Goal: Task Accomplishment & Management: Complete application form

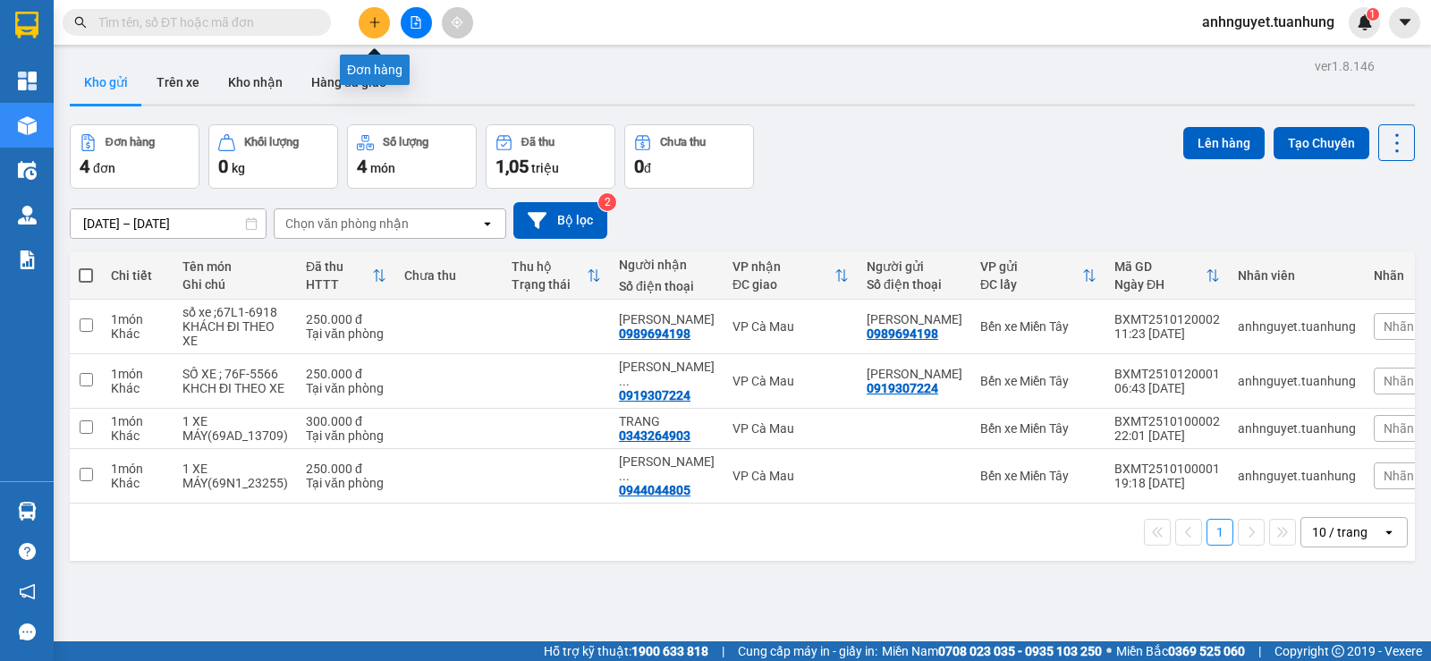
click at [373, 30] on button at bounding box center [374, 22] width 31 height 31
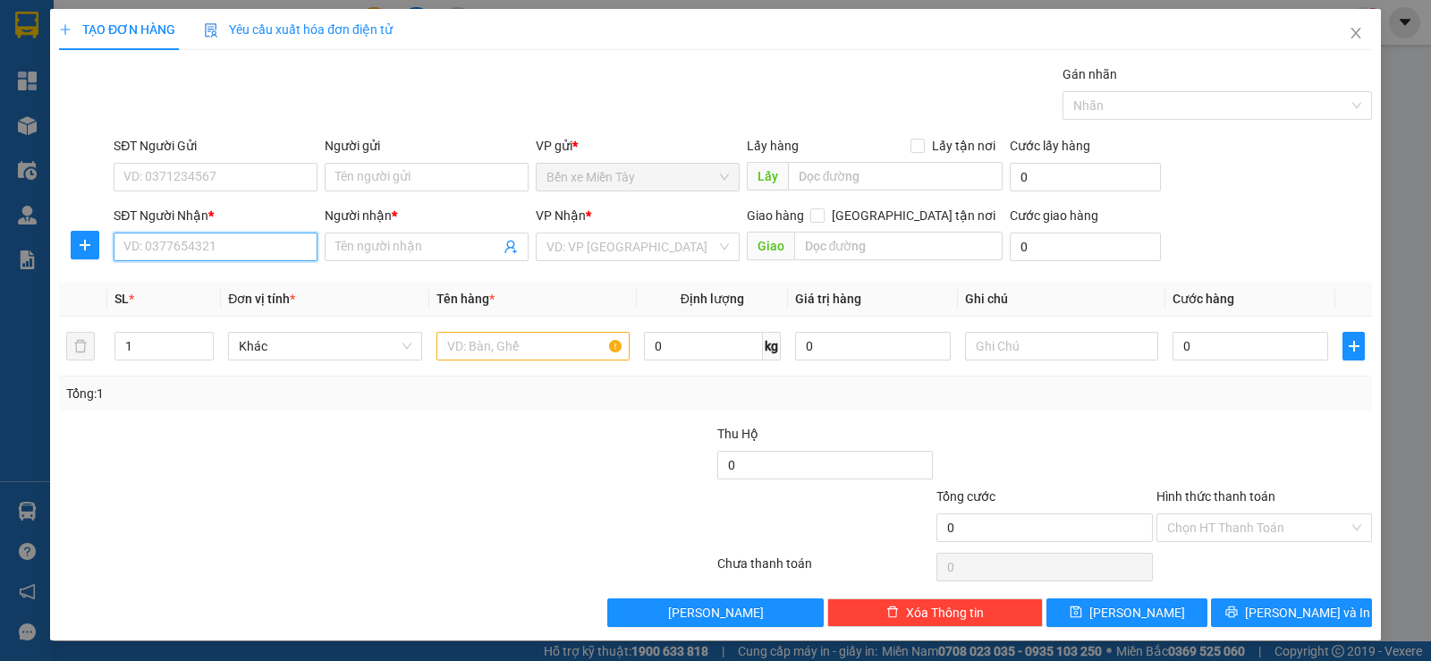
click at [204, 235] on input "SĐT Người Nhận *" at bounding box center [216, 247] width 204 height 29
type input "0919233994"
click at [386, 245] on input "Người nhận *" at bounding box center [417, 247] width 165 height 20
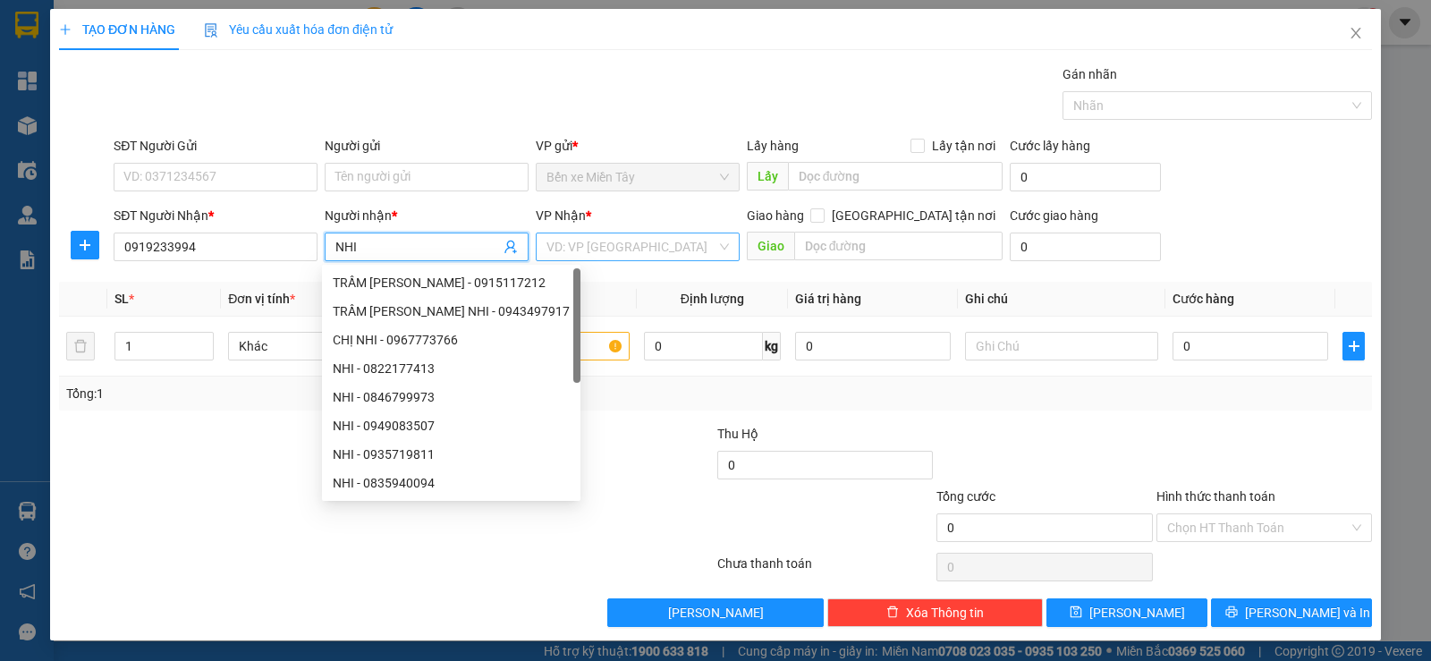
type input "NHI"
click at [653, 237] on input "search" at bounding box center [632, 246] width 170 height 27
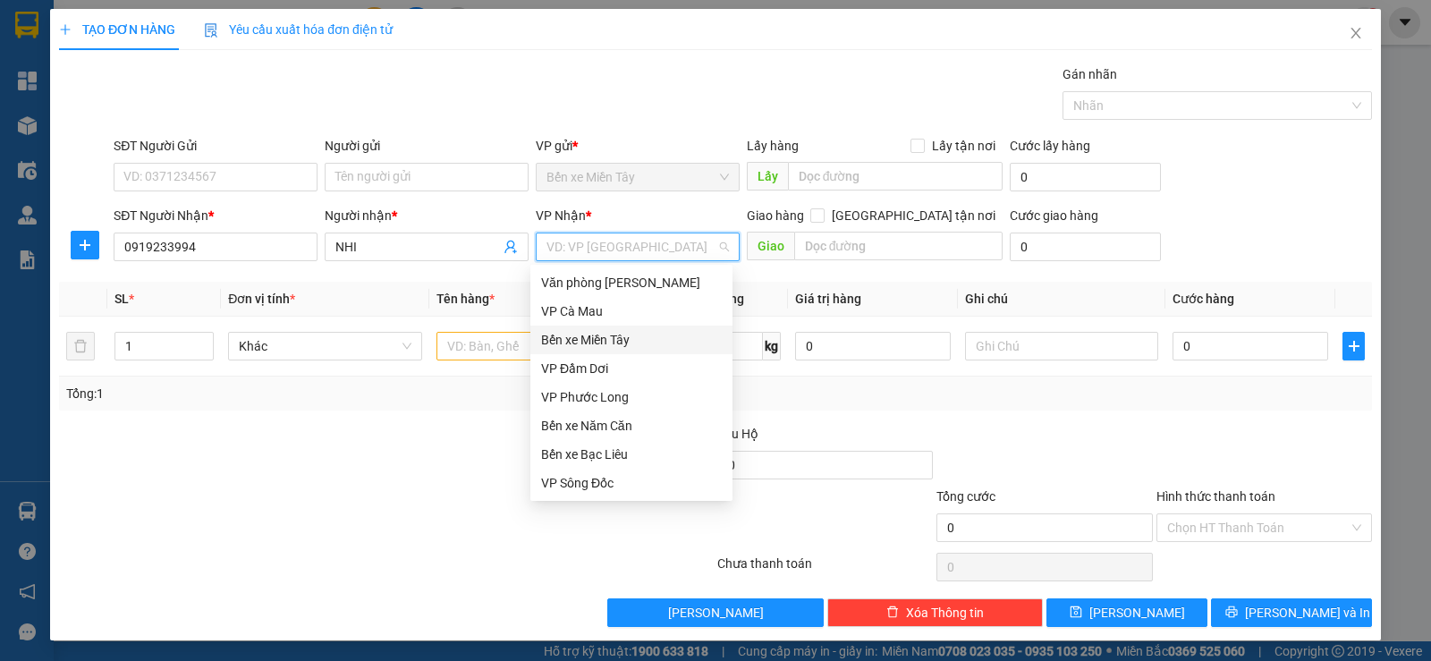
scroll to position [89, 0]
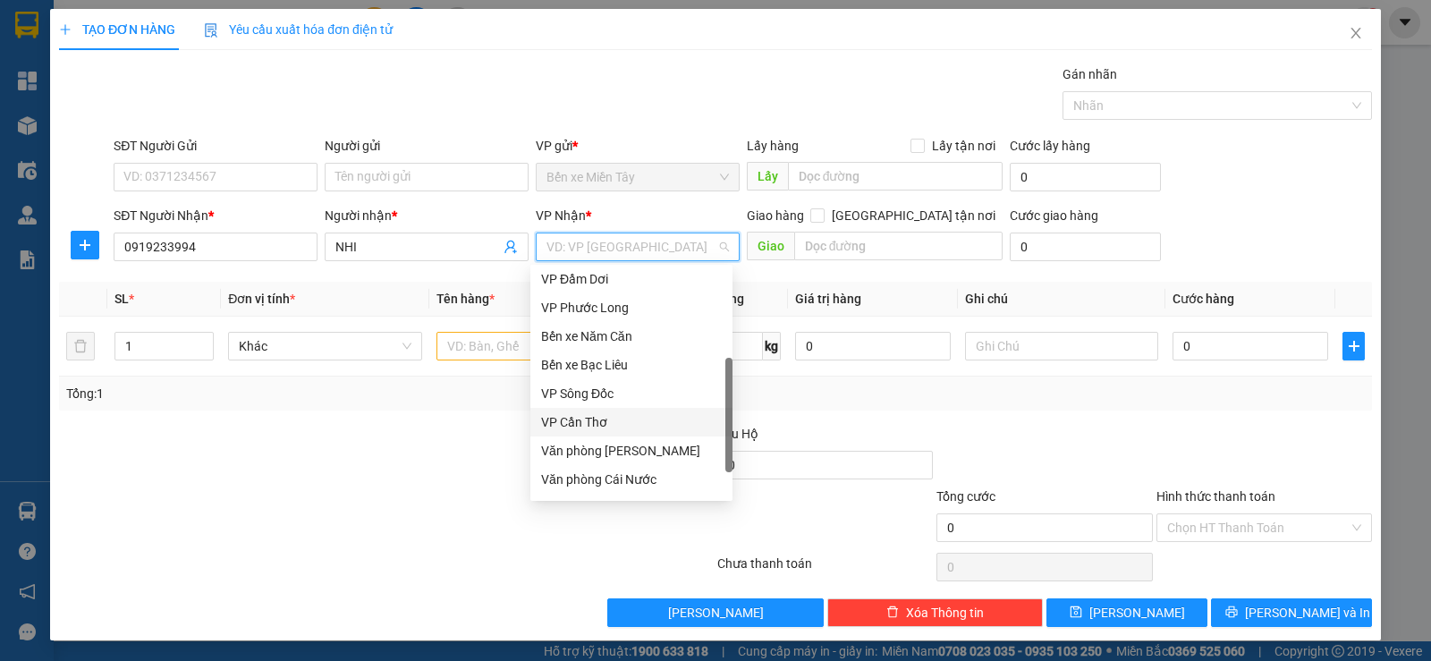
click at [628, 414] on div "VP Cần Thơ" at bounding box center [631, 422] width 181 height 20
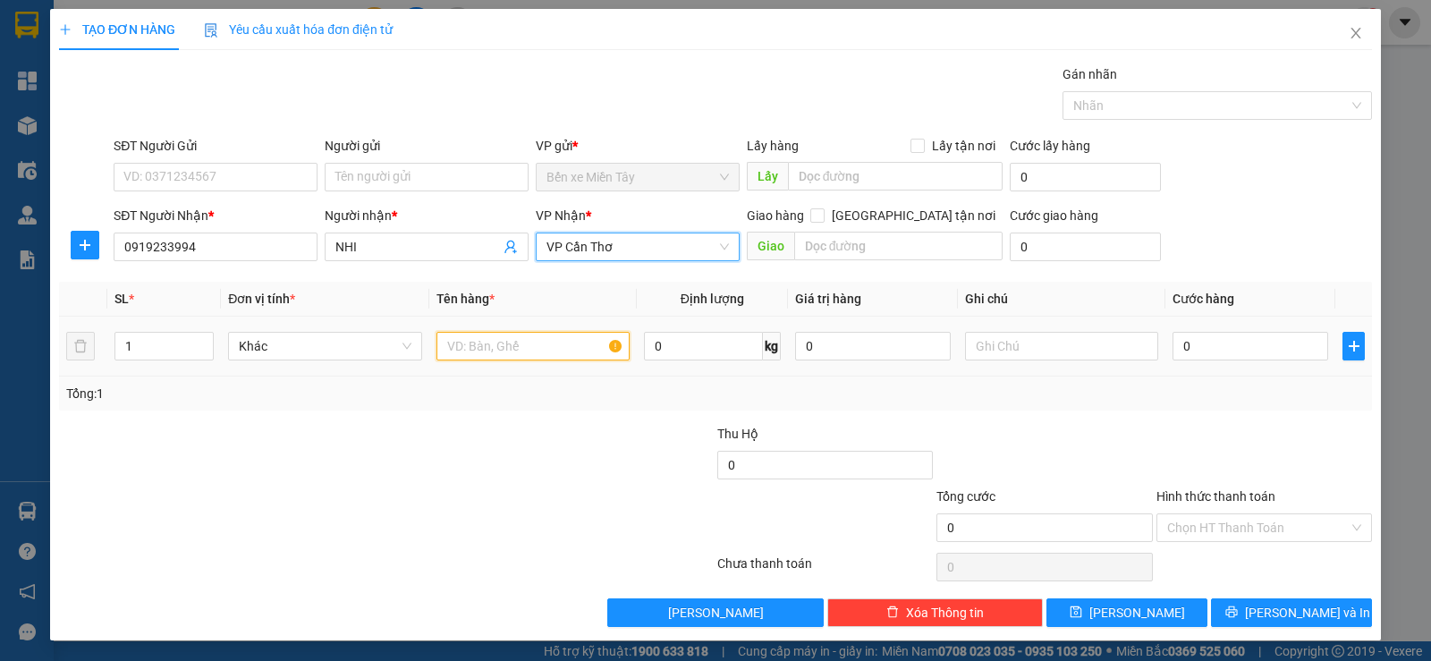
click at [510, 350] on input "text" at bounding box center [533, 346] width 193 height 29
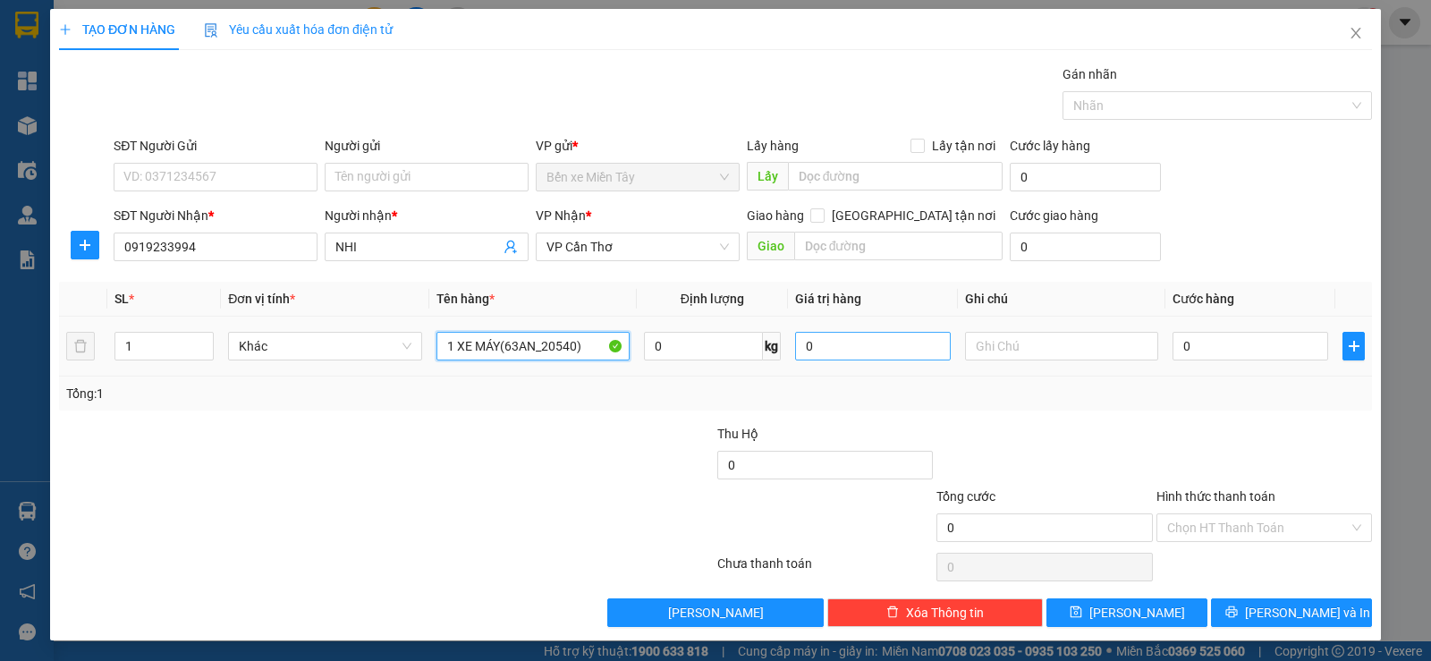
type input "1 XE MÁY(63AN_20540)"
click at [826, 348] on input "0" at bounding box center [873, 346] width 156 height 29
type input "200.000"
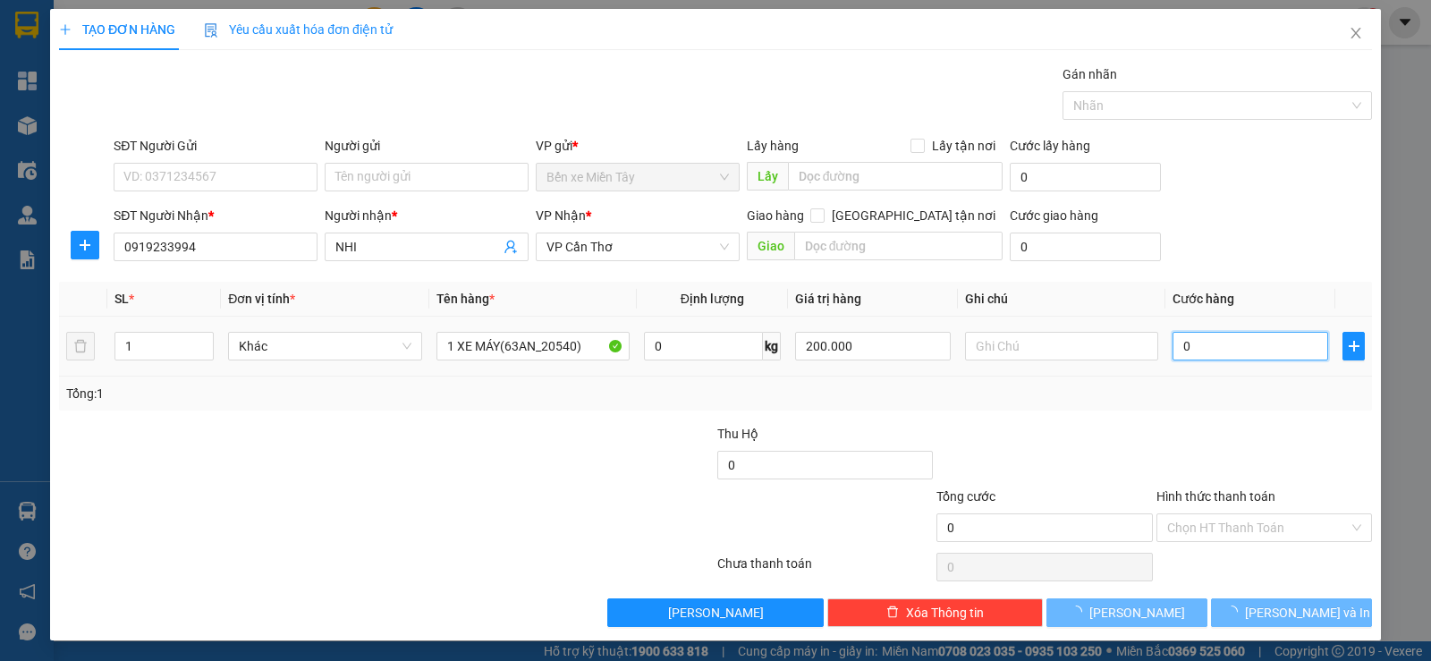
click at [1237, 350] on input "0" at bounding box center [1251, 346] width 156 height 29
type input "2"
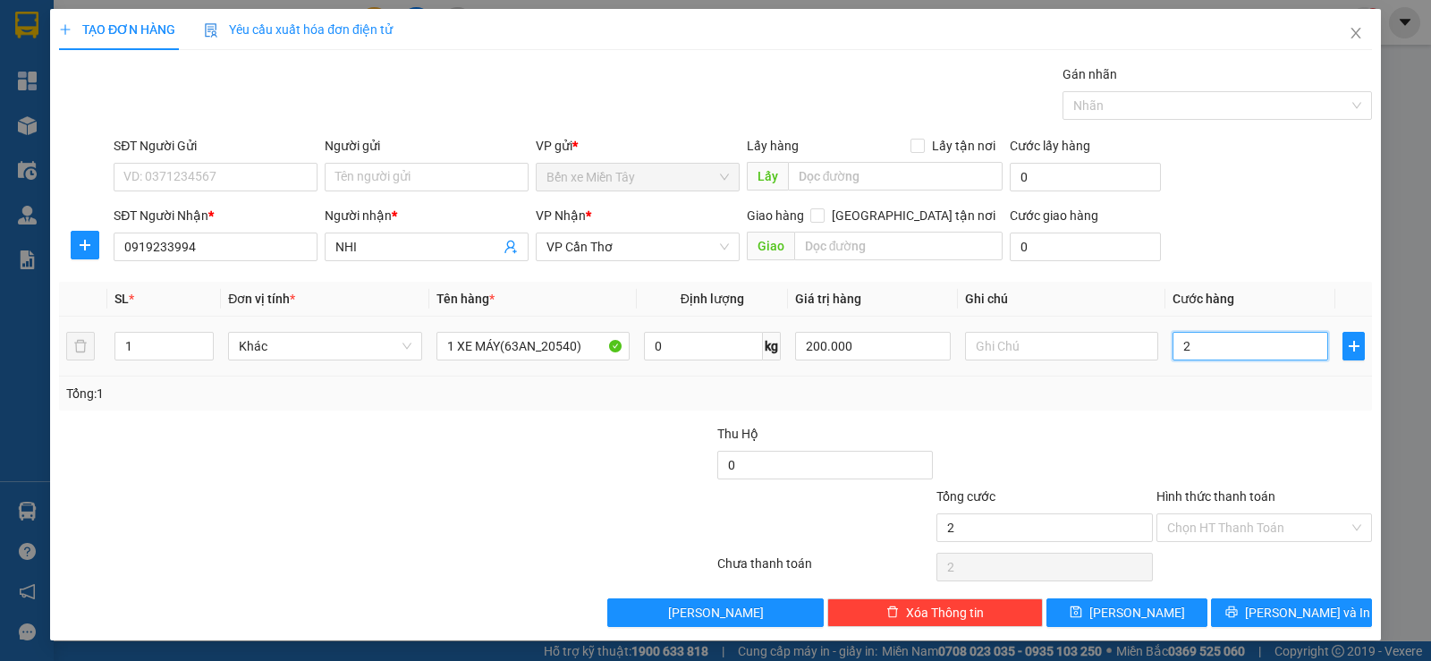
type input "2"
type input "20"
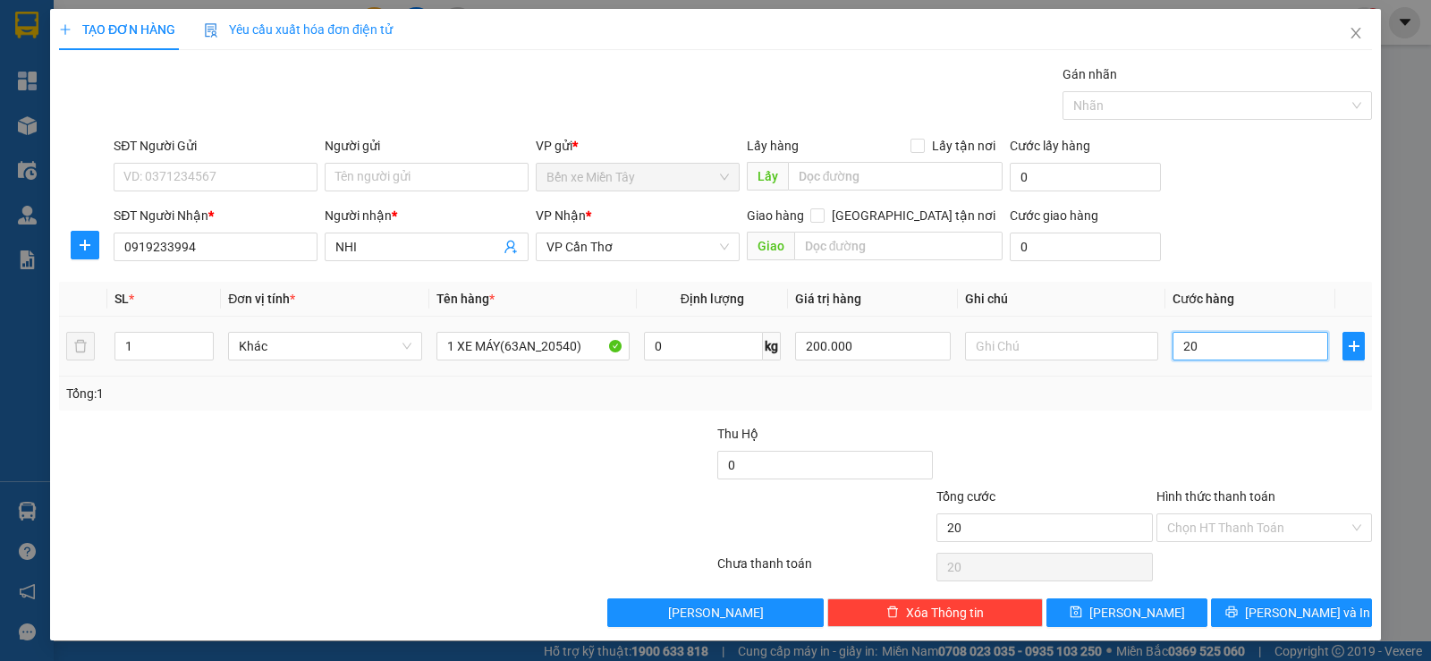
type input "200"
type input "2.000"
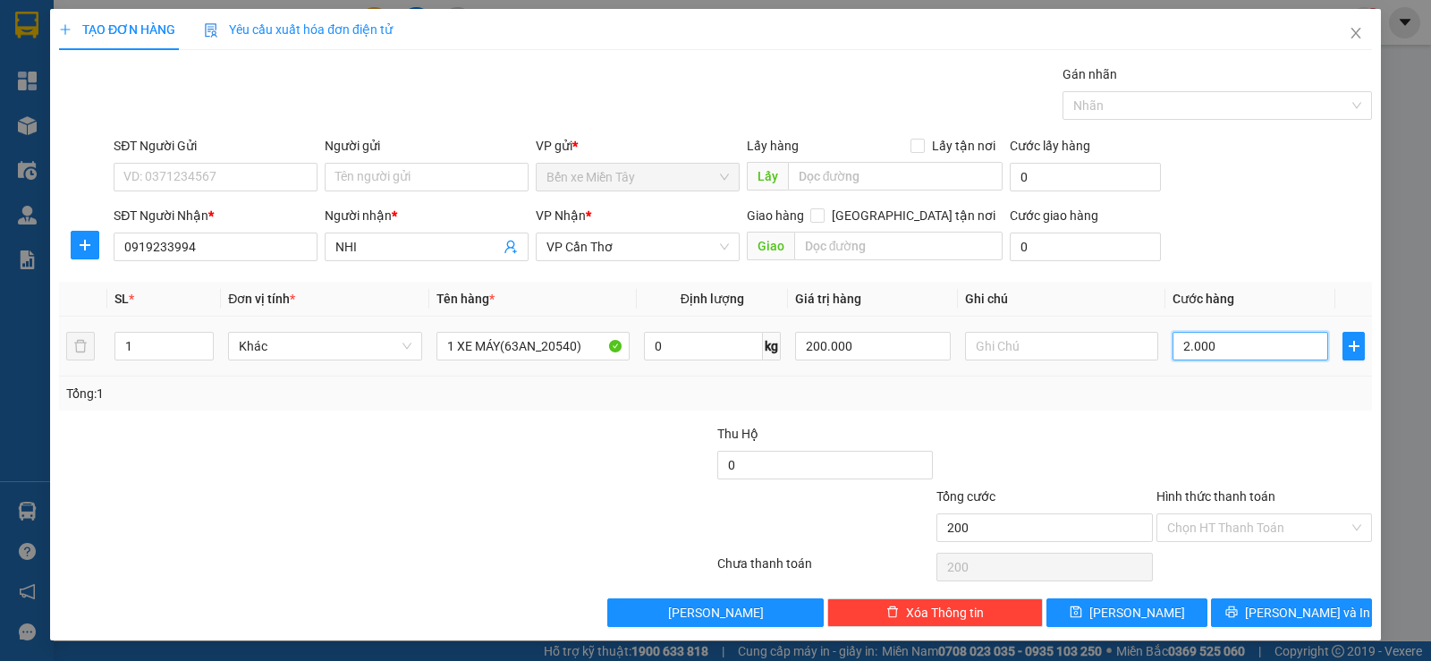
type input "2.000"
type input "20.000"
type input "200.000"
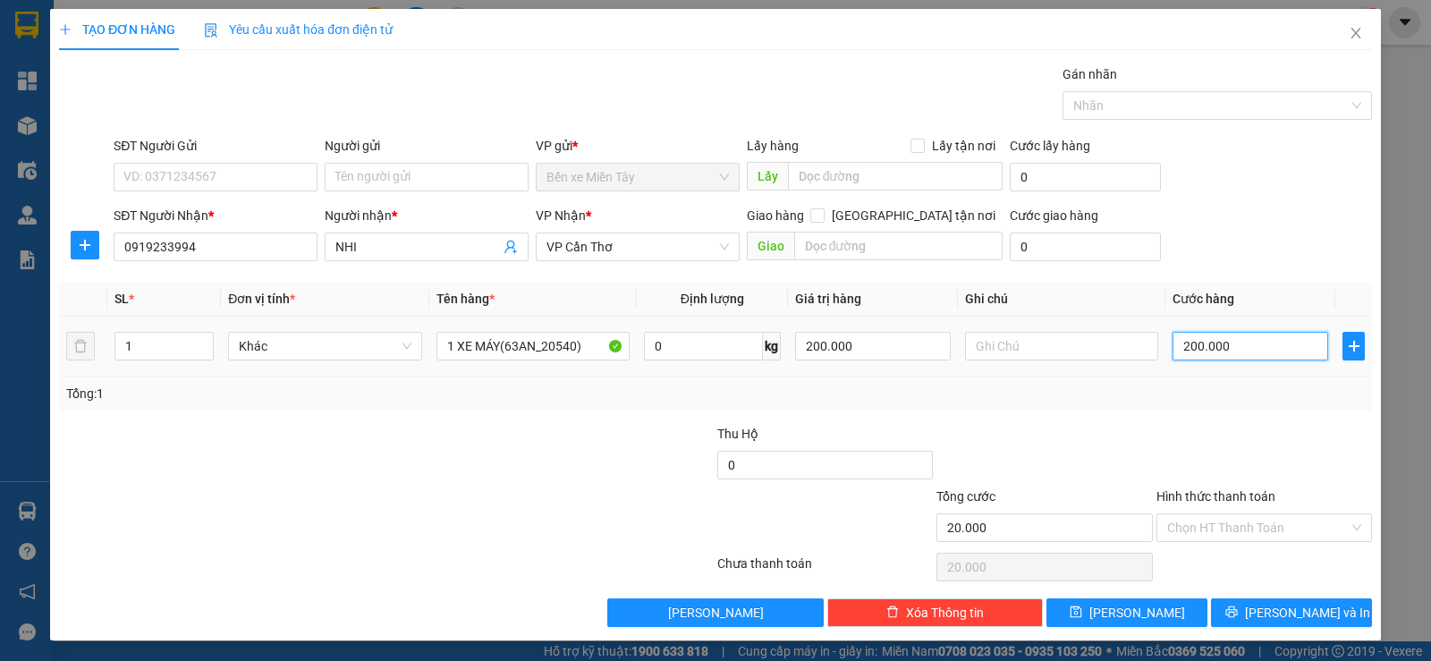
type input "200.000"
click at [1198, 521] on input "Hình thức thanh toán" at bounding box center [1258, 527] width 182 height 27
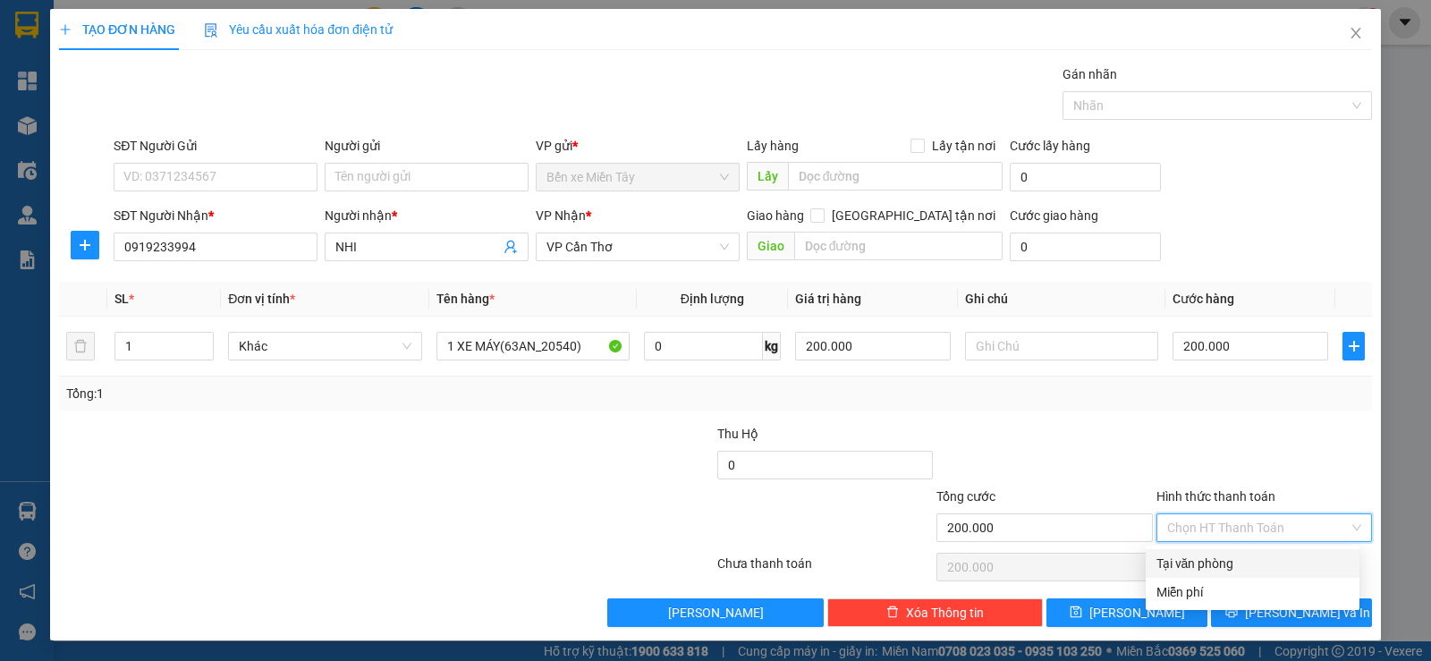
click at [1222, 566] on div "Tại văn phòng" at bounding box center [1253, 564] width 192 height 20
type input "0"
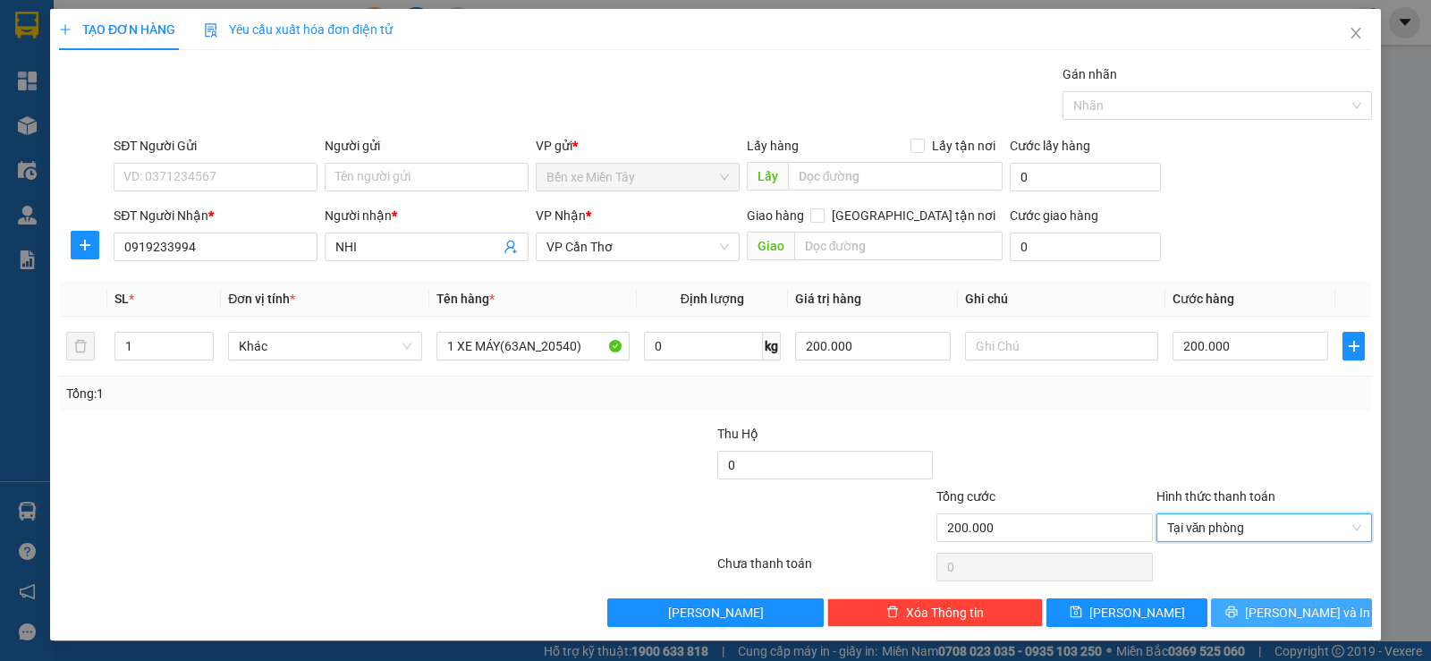
click at [1326, 610] on button "[PERSON_NAME] và In" at bounding box center [1291, 612] width 161 height 29
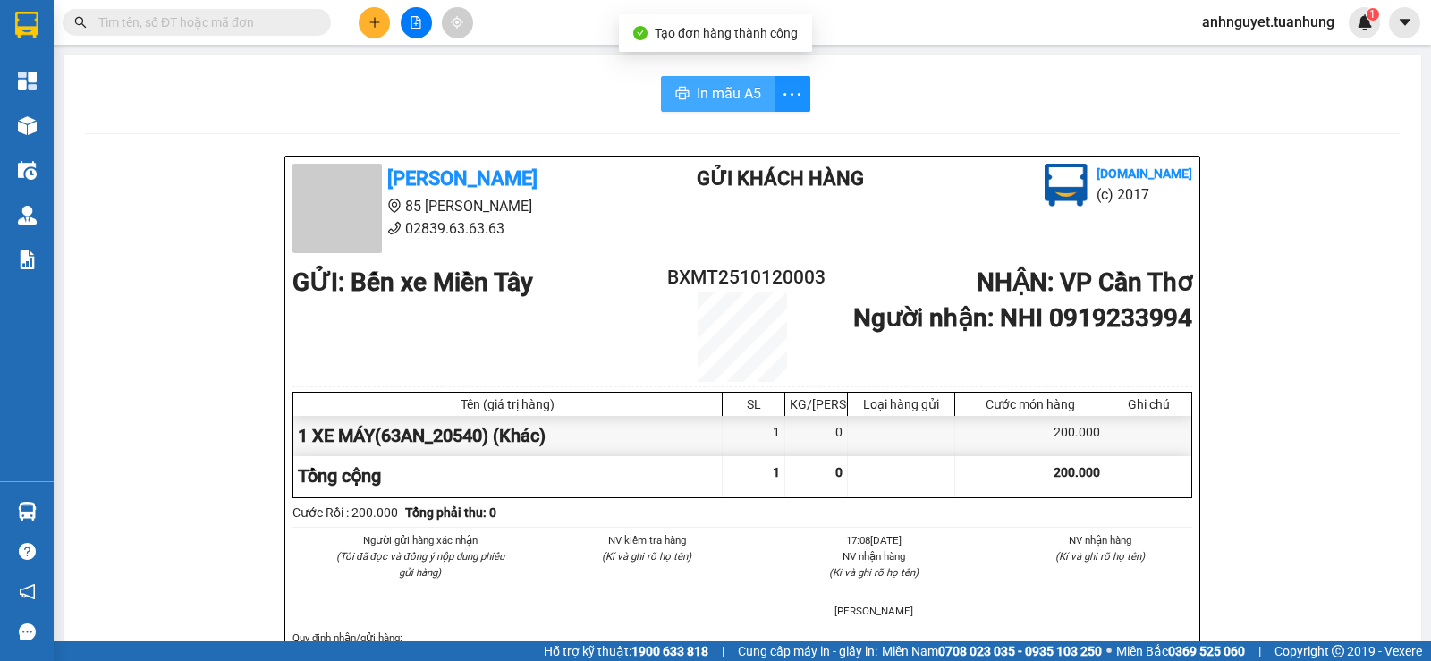
click at [723, 86] on span "In mẫu A5" at bounding box center [729, 93] width 64 height 22
